Goal: Check status: Check status

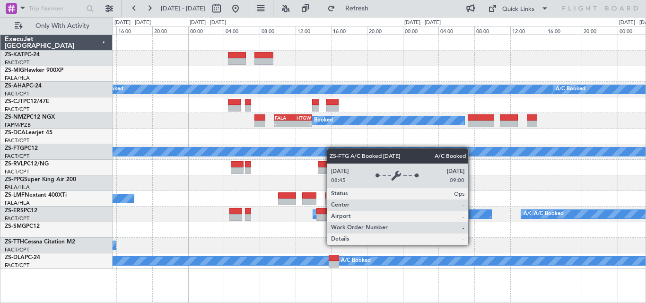
click at [223, 163] on div "A/C Booked A/C Booked A/C Booked - - FALA 09:40 Z HTGW 13:55 Z A/C Booked A/C B…" at bounding box center [378, 152] width 533 height 234
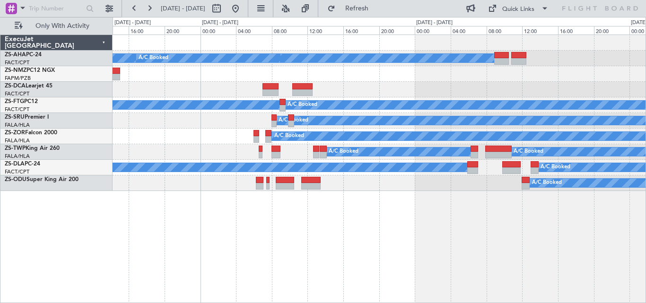
click at [436, 226] on div "A/C Booked A/C Booked A/C Booked A/C Booked A/C Booked A/C Booked A/C Booked A/…" at bounding box center [378, 169] width 533 height 268
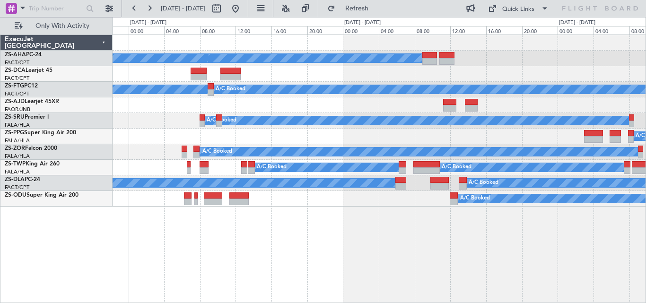
click at [190, 248] on div "A/C Booked A/C Booked A/C Booked A/C Booked A/C Booked A/C Booked A/C Booked A/…" at bounding box center [378, 169] width 533 height 268
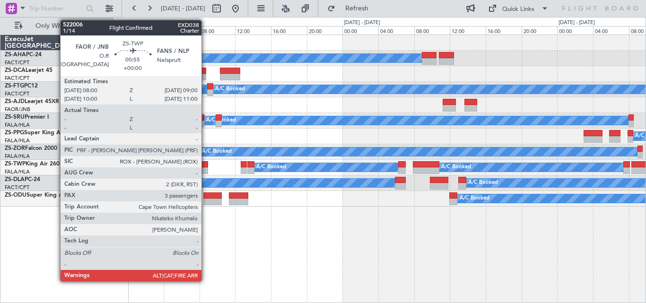
click at [206, 169] on div at bounding box center [203, 170] width 9 height 7
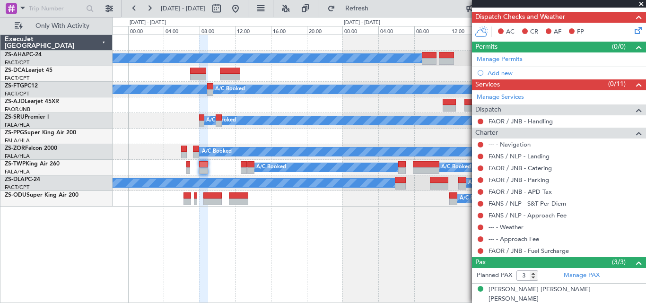
scroll to position [233, 0]
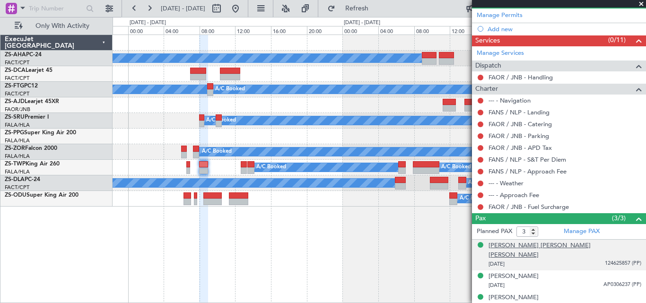
click at [514, 245] on div "[PERSON_NAME] [PERSON_NAME] [PERSON_NAME]" at bounding box center [564, 250] width 153 height 18
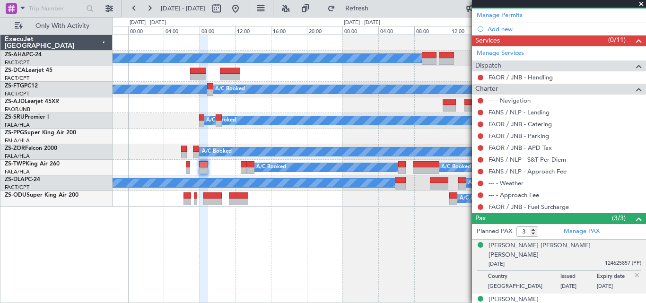
click at [641, 1] on span at bounding box center [640, 4] width 9 height 9
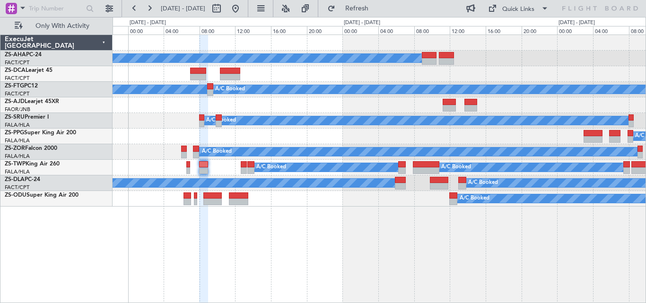
type input "0"
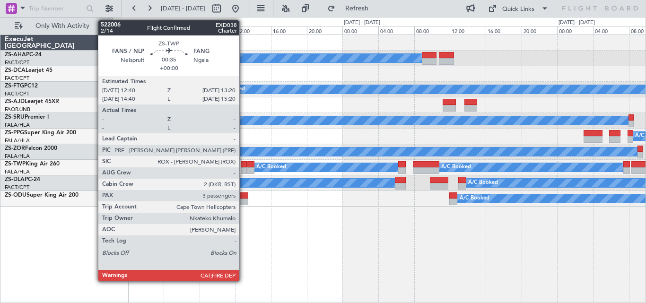
click at [243, 167] on div at bounding box center [244, 164] width 6 height 7
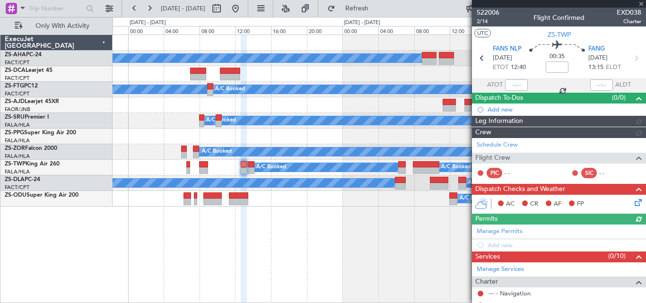
scroll to position [210, 0]
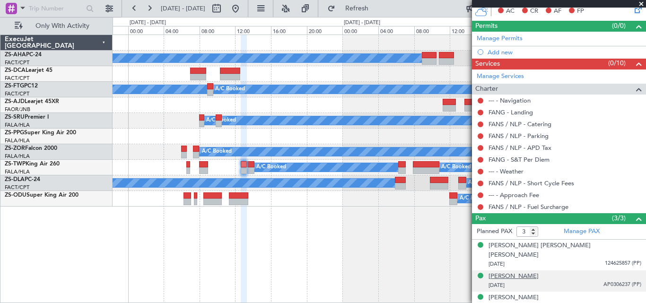
click at [518, 272] on div "[PERSON_NAME]" at bounding box center [513, 276] width 50 height 9
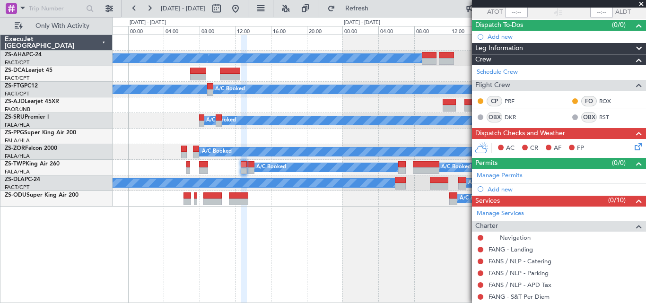
scroll to position [120, 0]
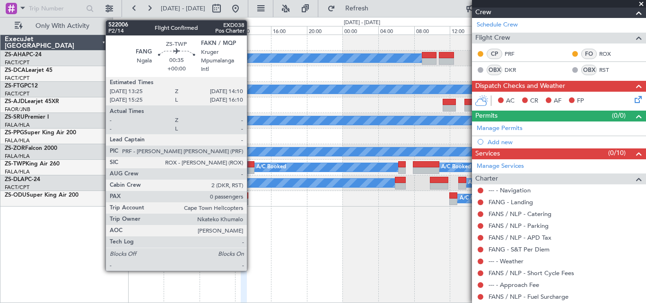
click at [251, 164] on div at bounding box center [250, 164] width 7 height 7
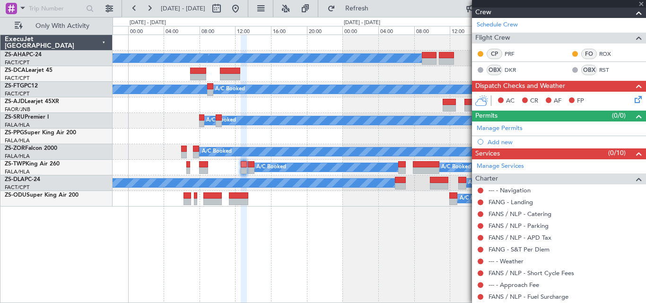
type input "0"
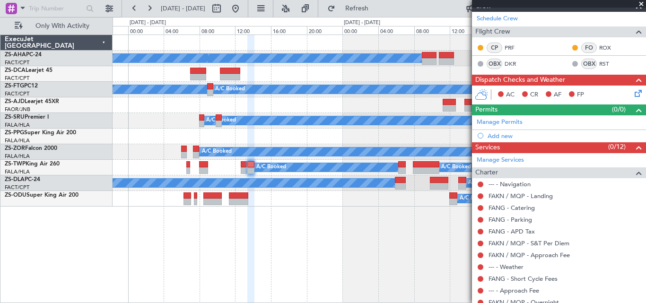
scroll to position [125, 0]
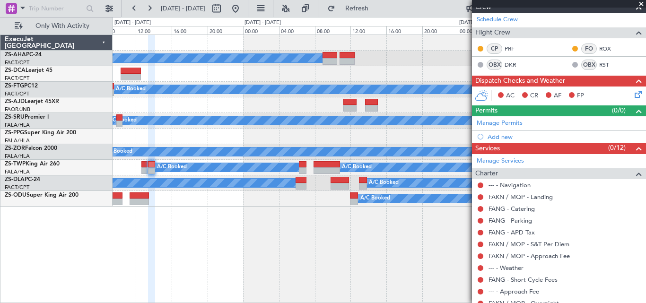
click at [255, 236] on div "A/C Booked A/C Booked A/C Booked A/C Booked A/C Booked A/C Booked A/C Booked A/…" at bounding box center [378, 169] width 533 height 268
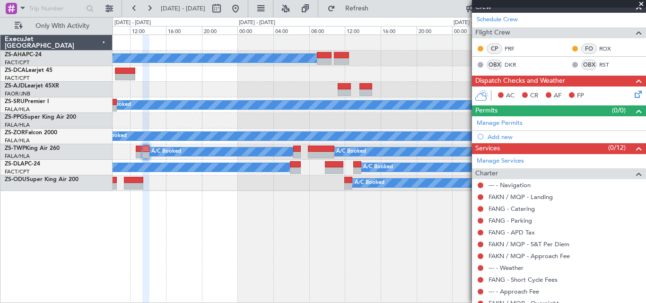
click at [640, 4] on span at bounding box center [640, 4] width 9 height 9
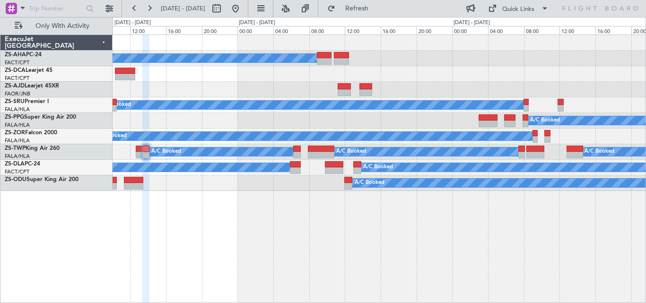
scroll to position [0, 0]
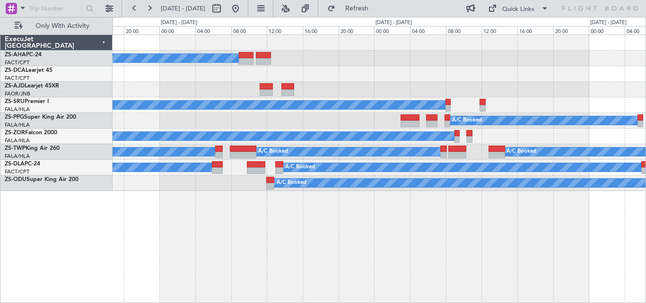
click at [251, 239] on div "A/C Booked A/C Booked A/C Booked A/C Booked A/C Booked A/C Booked A/C Booked A/…" at bounding box center [378, 169] width 533 height 268
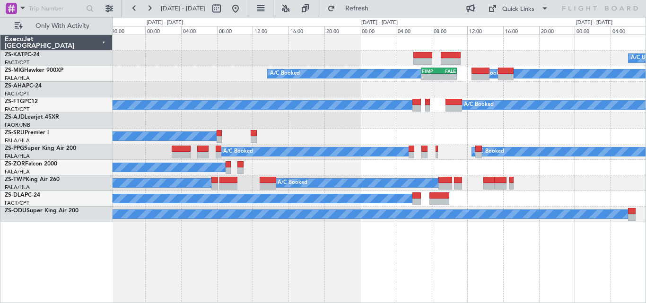
click at [329, 260] on div "A/C Unavailable A/C Booked - - FIMP 06:50 Z FALE 10:50 Z A/C Booked A/C Booked …" at bounding box center [378, 169] width 533 height 268
